Goal: Task Accomplishment & Management: Manage account settings

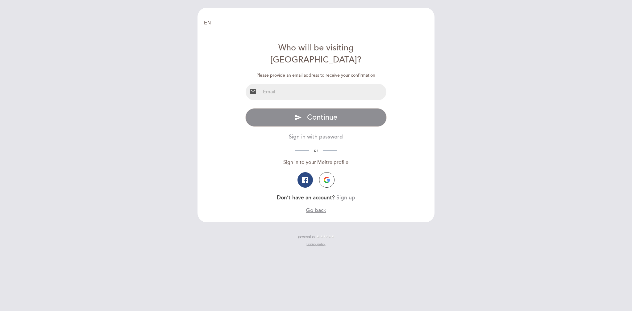
click at [334, 84] on input "email" at bounding box center [324, 92] width 126 height 16
click at [304, 84] on input "email" at bounding box center [324, 92] width 126 height 16
type input "[EMAIL_ADDRESS][DOMAIN_NAME]"
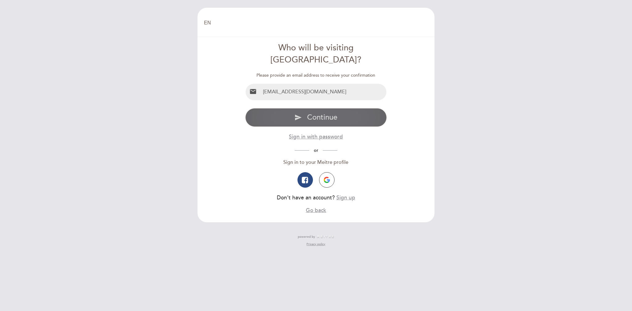
click at [306, 108] on button "send Continue" at bounding box center [316, 117] width 142 height 19
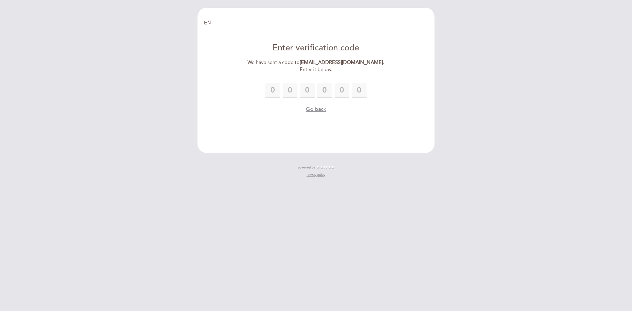
type input "9"
type input "5"
type input "4"
type input "7"
type input "1"
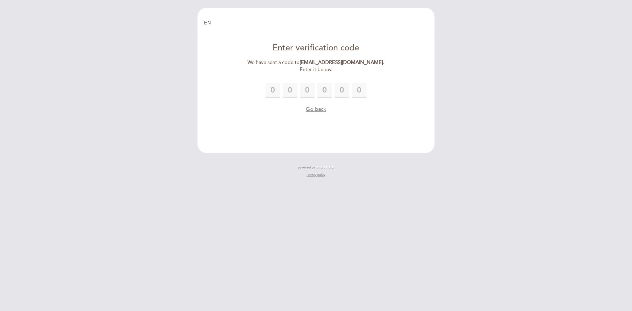
type input "6"
click at [406, 87] on form "Enter verification code We have sent a code to [EMAIL_ADDRESS][DOMAIN_NAME] . E…" at bounding box center [316, 77] width 228 height 71
